Goal: Information Seeking & Learning: Learn about a topic

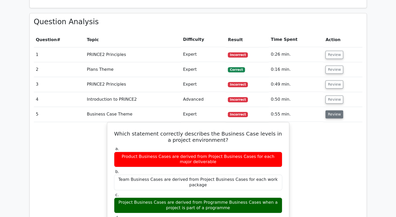
click at [334, 110] on button "Review" at bounding box center [334, 114] width 18 height 8
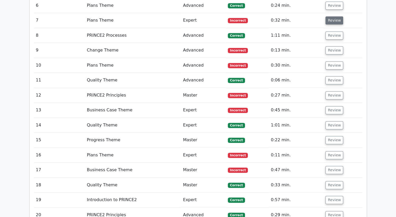
scroll to position [546, 0]
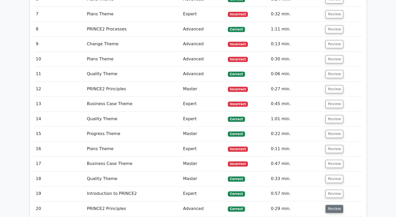
click at [330, 205] on button "Review" at bounding box center [334, 209] width 18 height 8
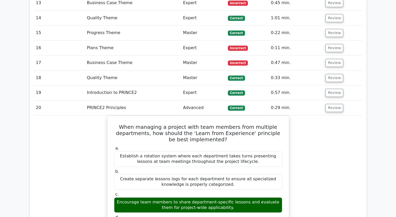
scroll to position [651, 0]
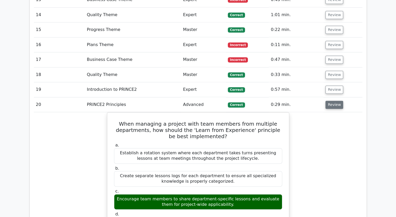
click at [331, 101] on button "Review" at bounding box center [334, 105] width 18 height 8
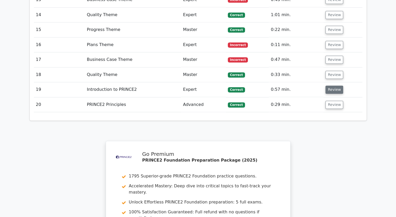
click at [330, 86] on button "Review" at bounding box center [334, 90] width 18 height 8
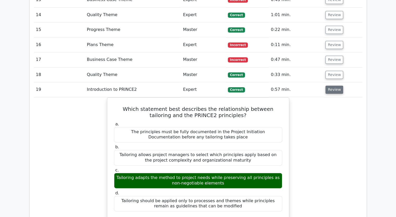
click at [328, 86] on button "Review" at bounding box center [334, 90] width 18 height 8
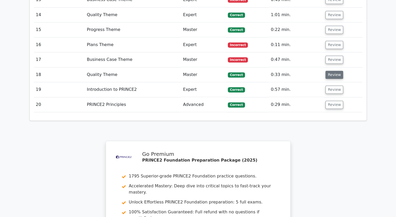
click at [332, 71] on button "Review" at bounding box center [334, 75] width 18 height 8
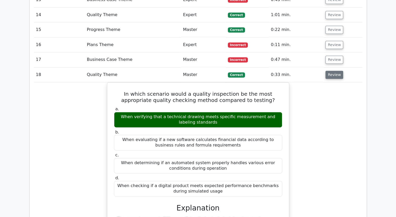
click at [331, 71] on button "Review" at bounding box center [334, 75] width 18 height 8
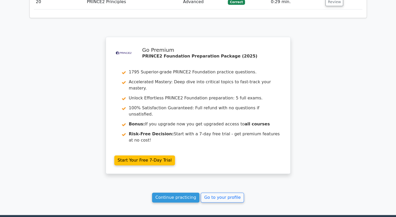
scroll to position [774, 0]
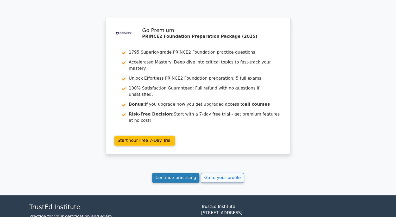
click at [186, 173] on link "Continue practicing" at bounding box center [176, 178] width 48 height 10
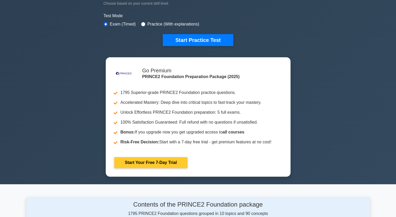
scroll to position [78, 0]
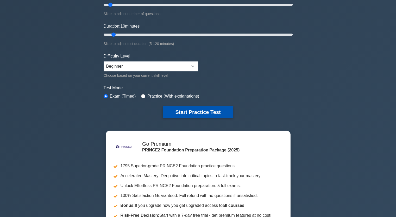
click at [193, 113] on button "Start Practice Test" at bounding box center [198, 112] width 70 height 12
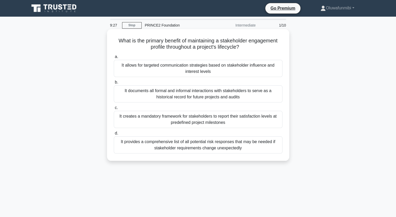
click at [218, 71] on div "It allows for targeted communication strategies based on stakeholder influence …" at bounding box center [198, 68] width 169 height 17
click at [114, 59] on input "a. It allows for targeted communication strategies based on stakeholder influen…" at bounding box center [114, 56] width 0 height 3
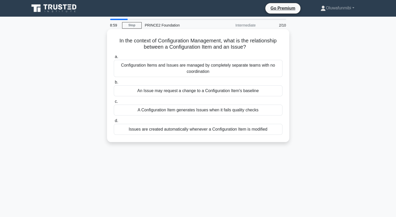
click at [199, 90] on div "An Issue may request a change to a Configuration Item's baseline" at bounding box center [198, 90] width 169 height 11
click at [114, 84] on input "b. An Issue may request a change to a Configuration Item's baseline" at bounding box center [114, 82] width 0 height 3
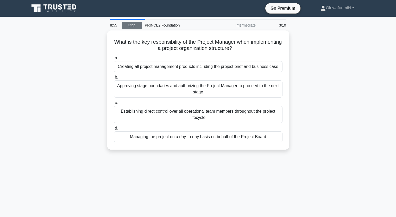
click at [132, 25] on link "Stop" at bounding box center [132, 25] width 20 height 7
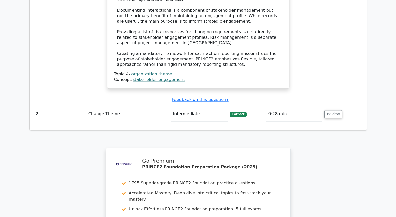
scroll to position [572, 0]
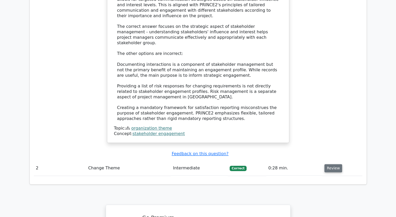
click at [338, 164] on button "Review" at bounding box center [333, 168] width 18 height 8
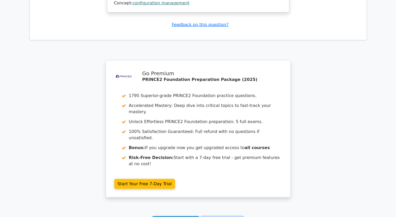
scroll to position [1035, 0]
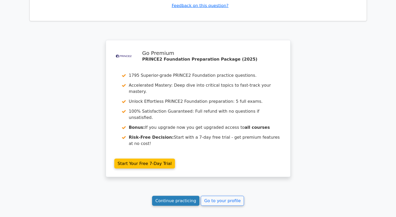
click at [186, 196] on link "Continue practicing" at bounding box center [176, 201] width 48 height 10
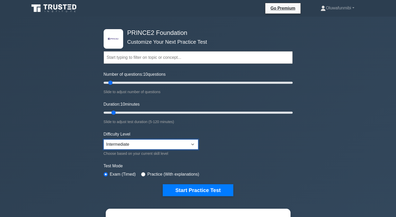
click at [194, 145] on select "Beginner Intermediate Expert" at bounding box center [151, 144] width 94 height 10
click at [208, 138] on form "Topics Introduction to PRINCE2 PRINCE2 Principles Organization Theme Business C…" at bounding box center [198, 115] width 189 height 161
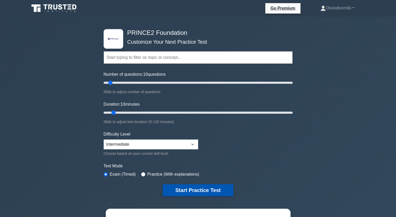
drag, startPoint x: 192, startPoint y: 194, endPoint x: 192, endPoint y: 191, distance: 3.1
click at [192, 191] on button "Start Practice Test" at bounding box center [198, 190] width 70 height 12
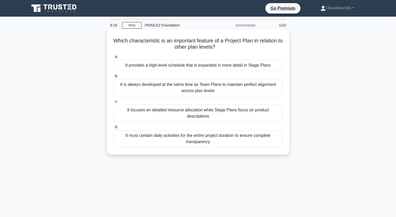
click at [155, 65] on div "It provides a high-level schedule that is expanded in more detail in Stage Plans" at bounding box center [198, 65] width 169 height 11
click at [114, 59] on input "a. It provides a high-level schedule that is expanded in more detail in Stage P…" at bounding box center [114, 56] width 0 height 3
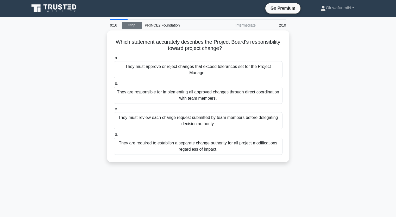
click at [130, 26] on link "Stop" at bounding box center [132, 25] width 20 height 7
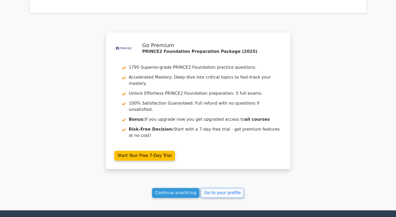
scroll to position [706, 0]
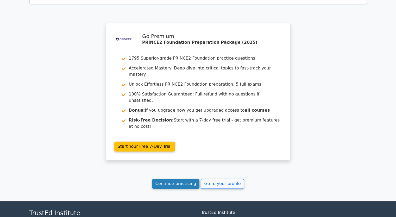
click at [186, 179] on link "Continue practicing" at bounding box center [176, 184] width 48 height 10
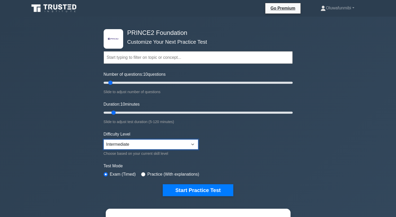
click at [189, 145] on select "Beginner Intermediate Expert" at bounding box center [151, 144] width 94 height 10
select select "expert"
click at [104, 139] on select "Beginner Intermediate Expert" at bounding box center [151, 144] width 94 height 10
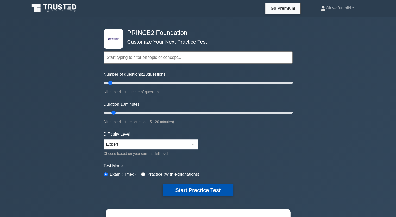
click at [205, 190] on button "Start Practice Test" at bounding box center [198, 190] width 70 height 12
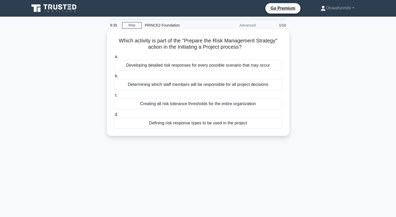
click at [177, 105] on div "Creating all risk tolerance thresholds for the entire organization" at bounding box center [198, 103] width 169 height 11
click at [114, 97] on input "c. Creating all risk tolerance thresholds for the entire organization" at bounding box center [114, 95] width 0 height 3
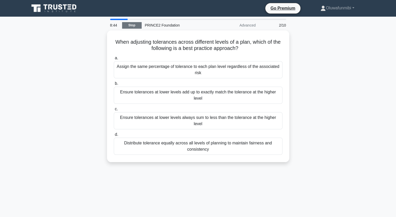
click at [129, 26] on link "Stop" at bounding box center [132, 25] width 20 height 7
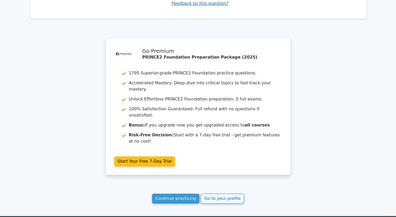
scroll to position [690, 0]
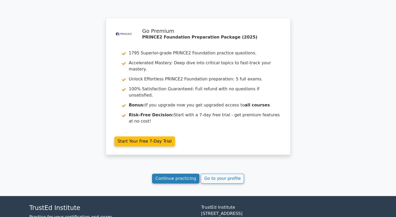
click at [177, 174] on link "Continue practicing" at bounding box center [176, 179] width 48 height 10
